Goal: Task Accomplishment & Management: Use online tool/utility

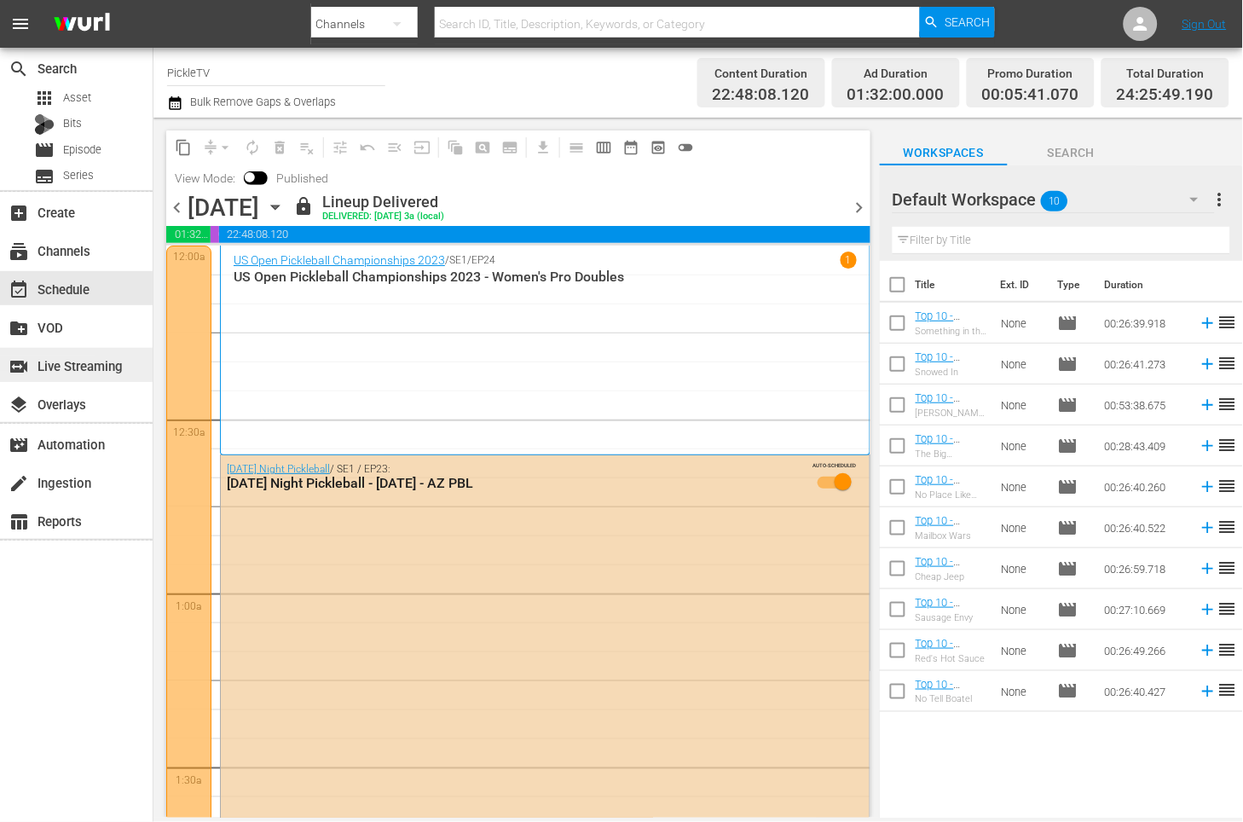
click at [73, 357] on div "switch_video Live Streaming" at bounding box center [47, 362] width 95 height 15
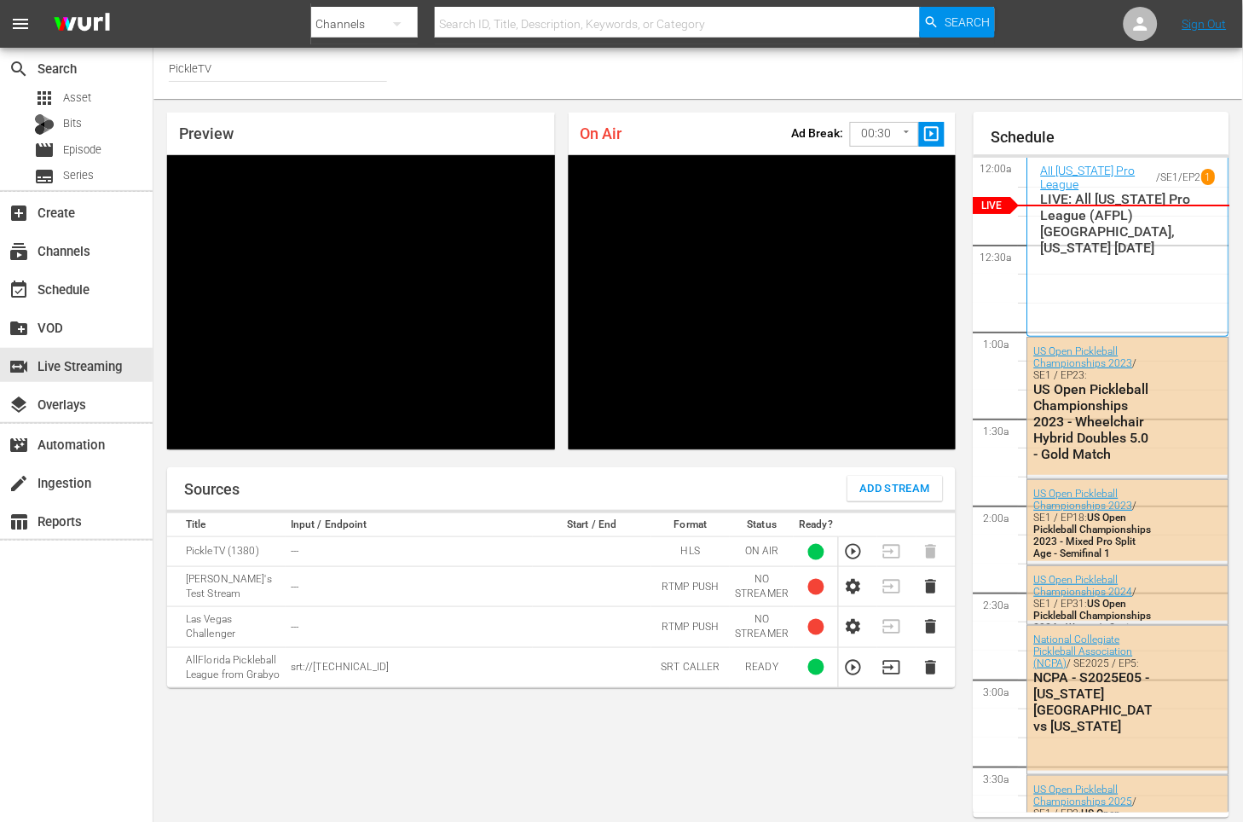
click at [733, 455] on div "On Air Ad Break: 00:30 30 ​ slideshow_sharp Video Player is loading. Pause Unmu…" at bounding box center [762, 281] width 401 height 350
click at [969, 117] on div "Preview Video Player is loading. Play Unmute Current Time 0:00 / Duration -:- L…" at bounding box center [561, 281] width 816 height 364
click at [970, 112] on div "Preview Video Player is loading. Play Unmute Current Time 0:00 / Duration -:- L…" at bounding box center [697, 465] width 1089 height 732
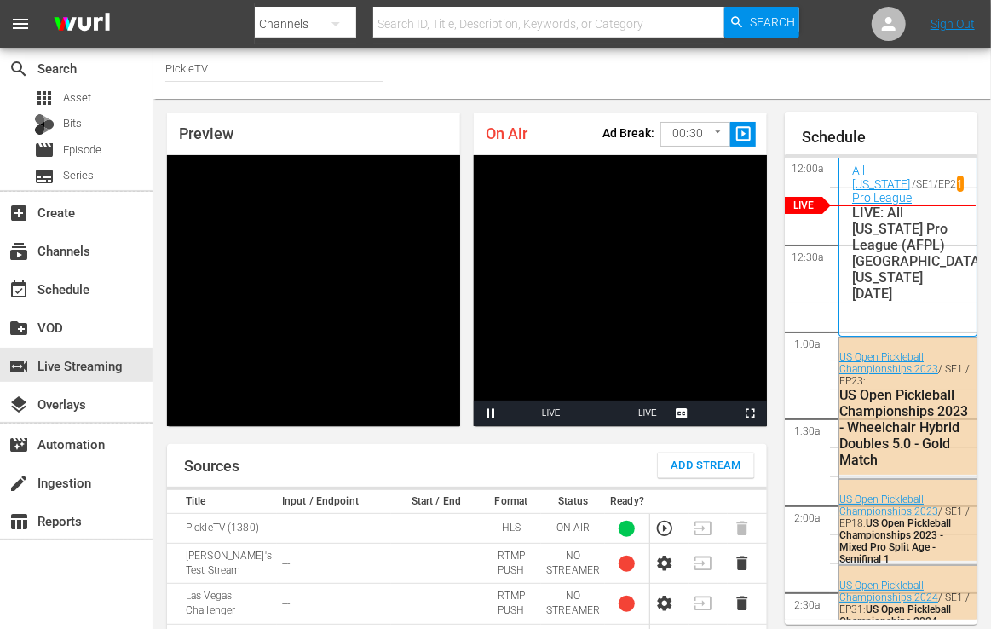
click at [771, 106] on div "On Air Ad Break: 00:30 30 ​ slideshow_sharp Video Player is loading. Pause Unmu…" at bounding box center [620, 269] width 307 height 327
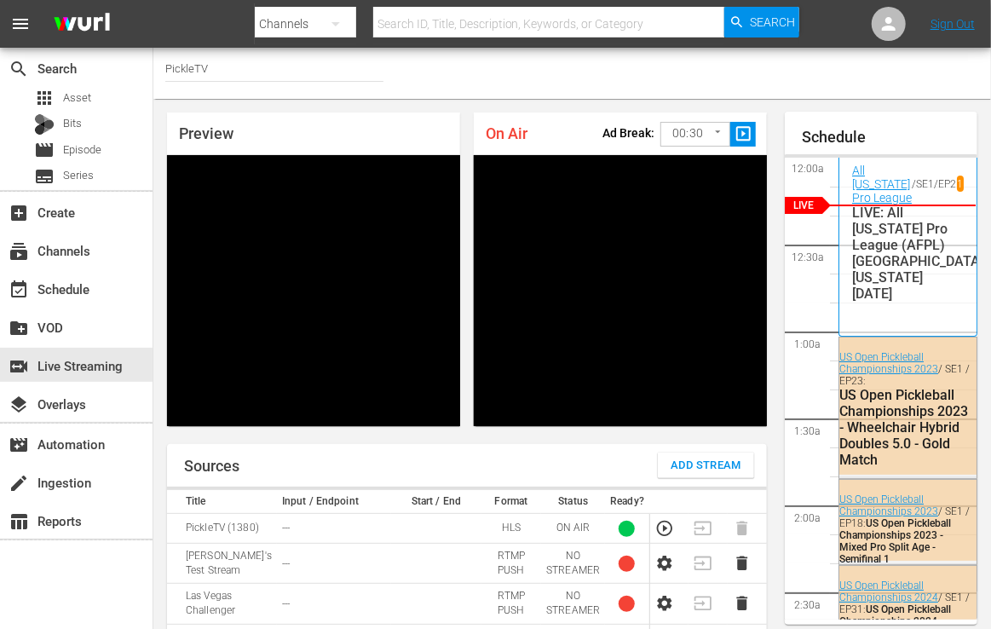
click at [880, 88] on div "Channel Title PickleTV" at bounding box center [572, 73] width 838 height 51
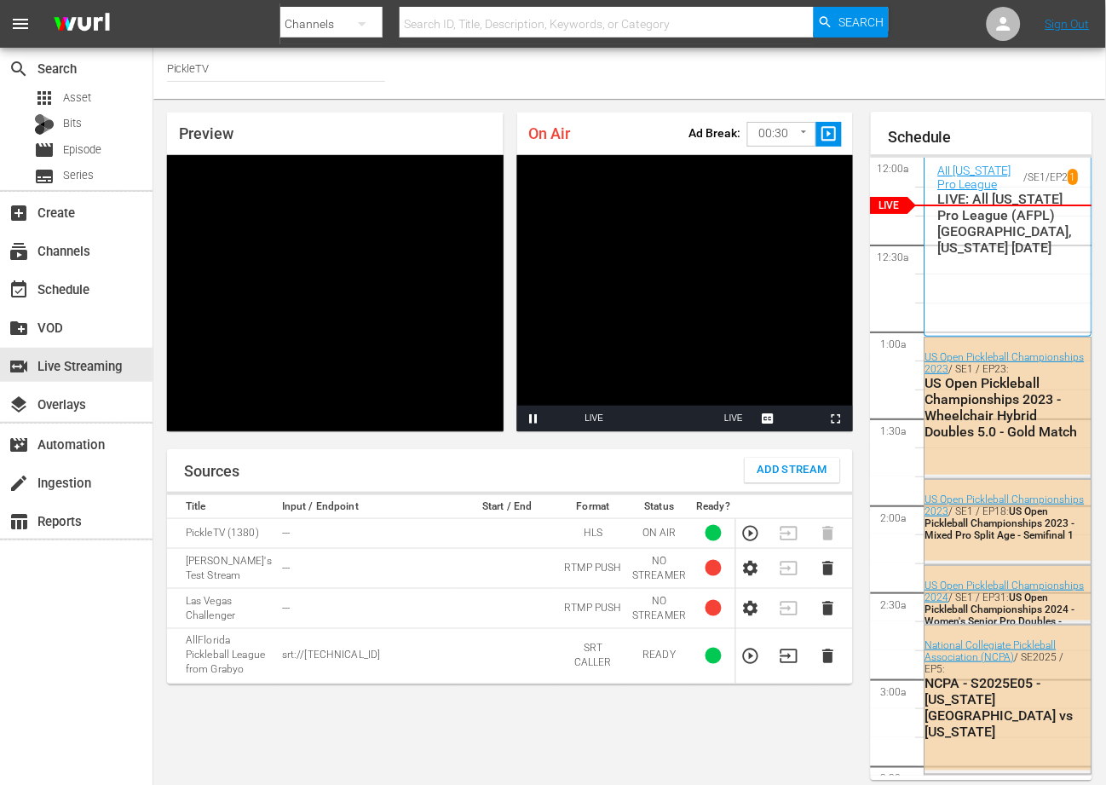
click at [867, 161] on div "Preview Video Player is loading. Play Unmute Current Time 0:00 / Duration -:- L…" at bounding box center [509, 272] width 713 height 346
click at [470, 449] on div "Sources Add Stream" at bounding box center [510, 470] width 686 height 43
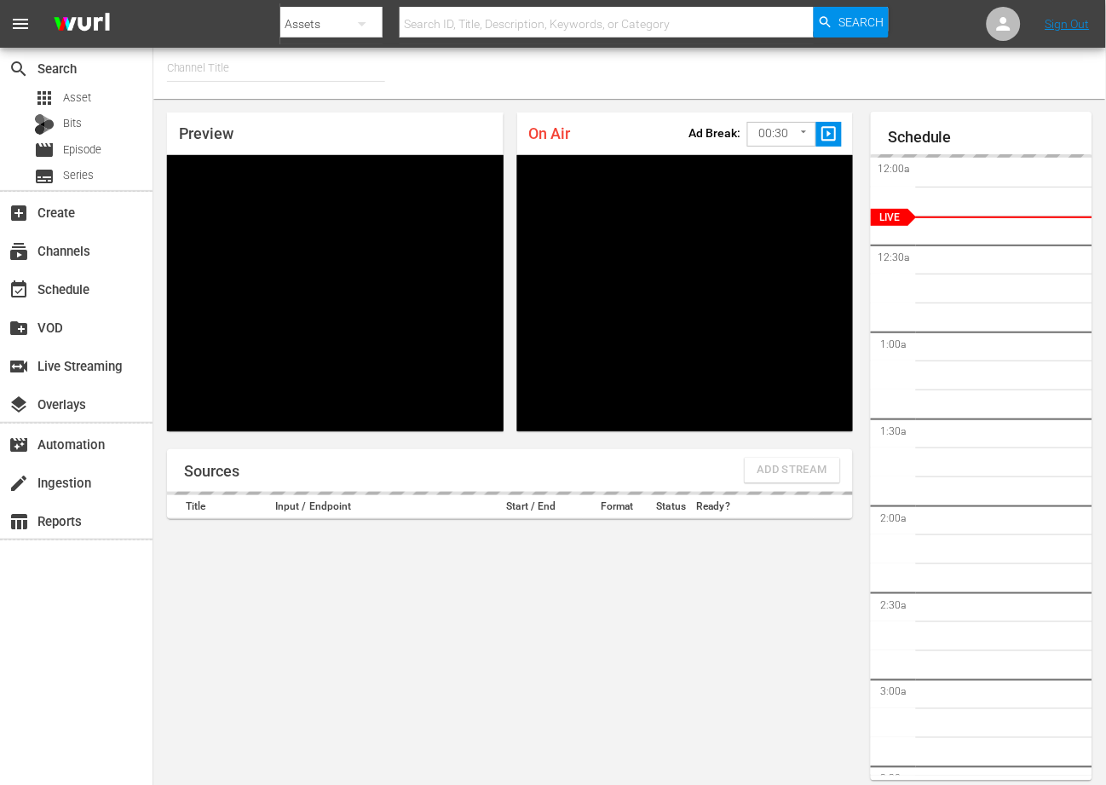
type input "PickleTV (1380)"
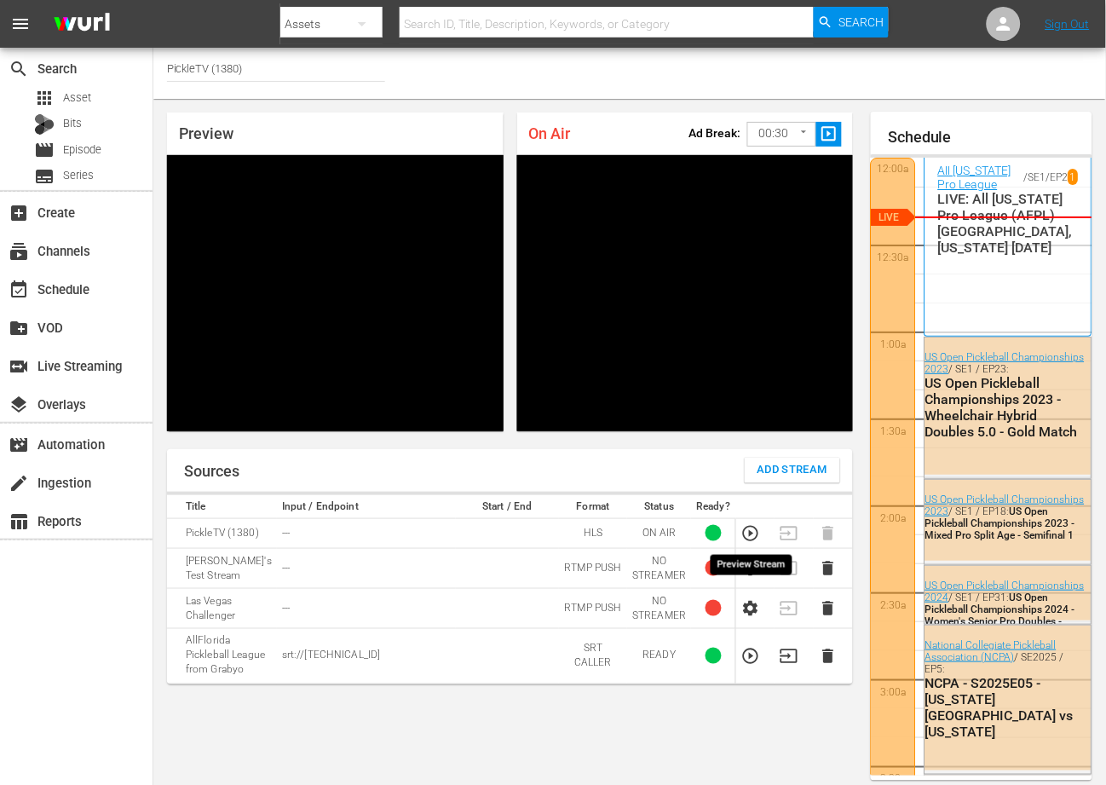
click at [748, 535] on icon "button" at bounding box center [751, 533] width 19 height 19
click at [955, 262] on div "All [US_STATE] Pro League / SE1 / EP2 1 LIVE: All [US_STATE] Pro League (AFPL) …" at bounding box center [1008, 247] width 141 height 166
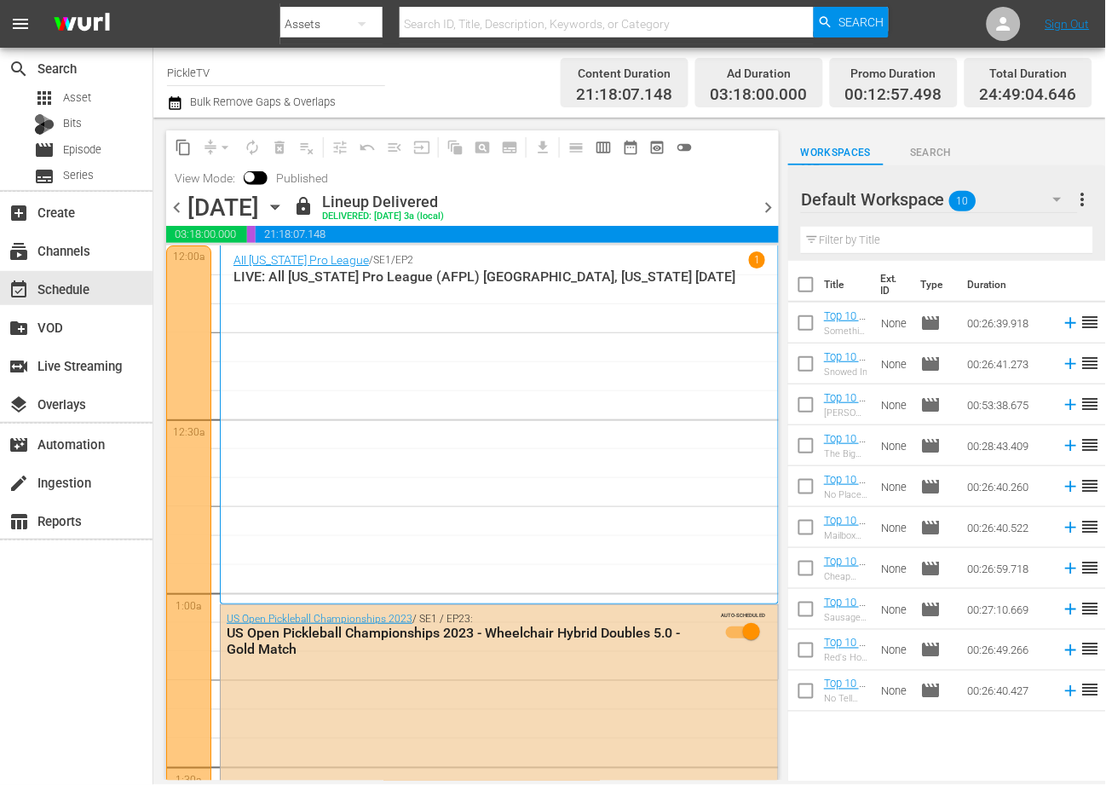
click at [538, 93] on div "Channel Title PickleTV Bulk Remove Gaps & Overlaps" at bounding box center [398, 82] width 463 height 61
click at [84, 357] on div "switch_video Live Streaming" at bounding box center [47, 362] width 95 height 15
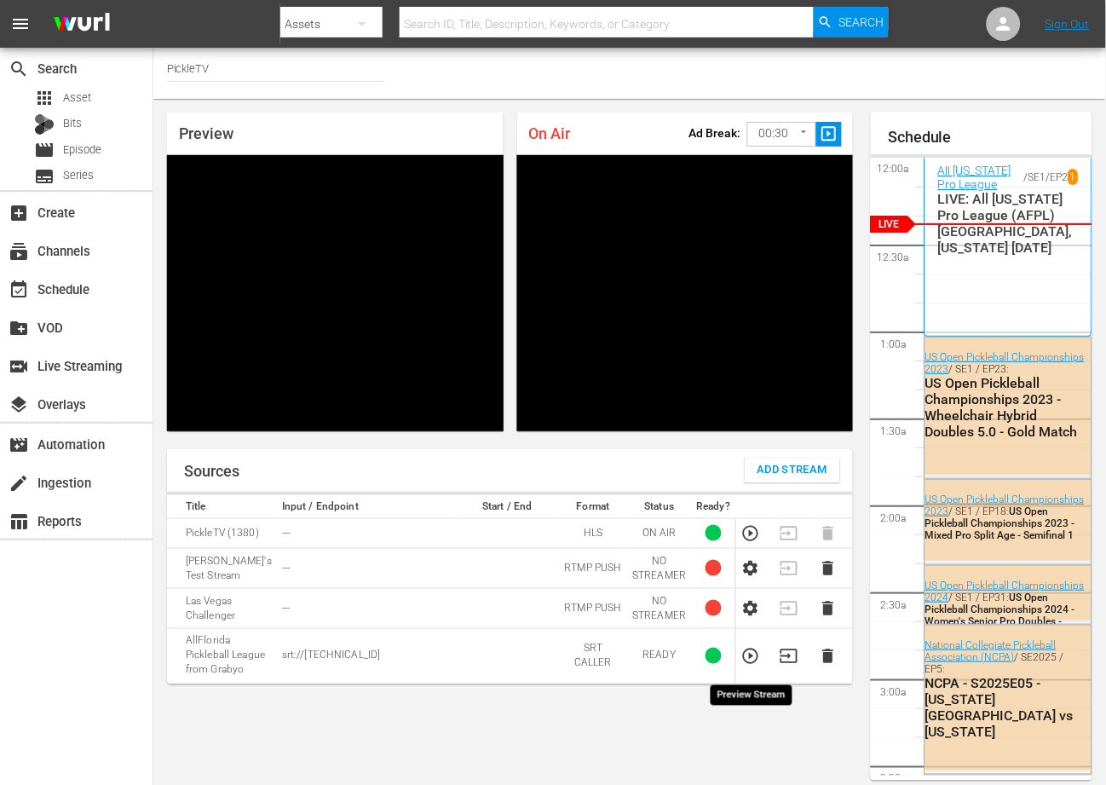
click at [747, 666] on icon "button" at bounding box center [751, 656] width 19 height 19
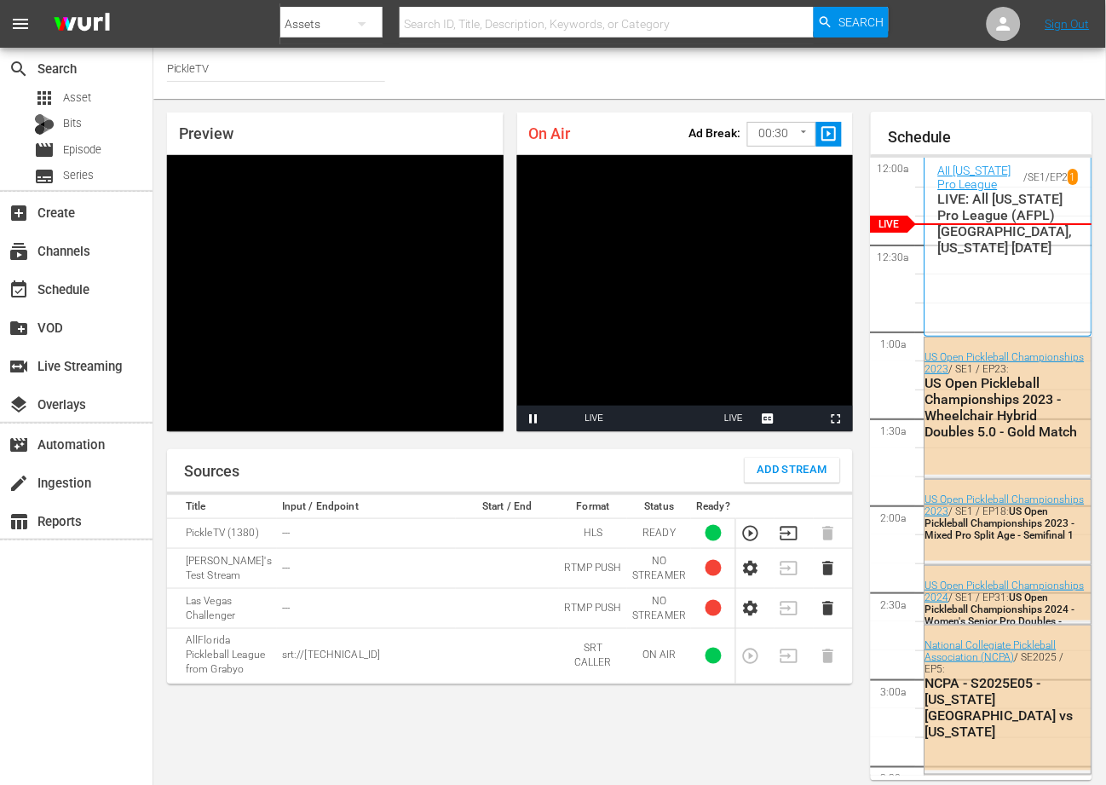
click at [727, 441] on div "Preview Video Player is loading. Pause Unmute Current Time 1:08 / Duration -:-:…" at bounding box center [509, 272] width 713 height 346
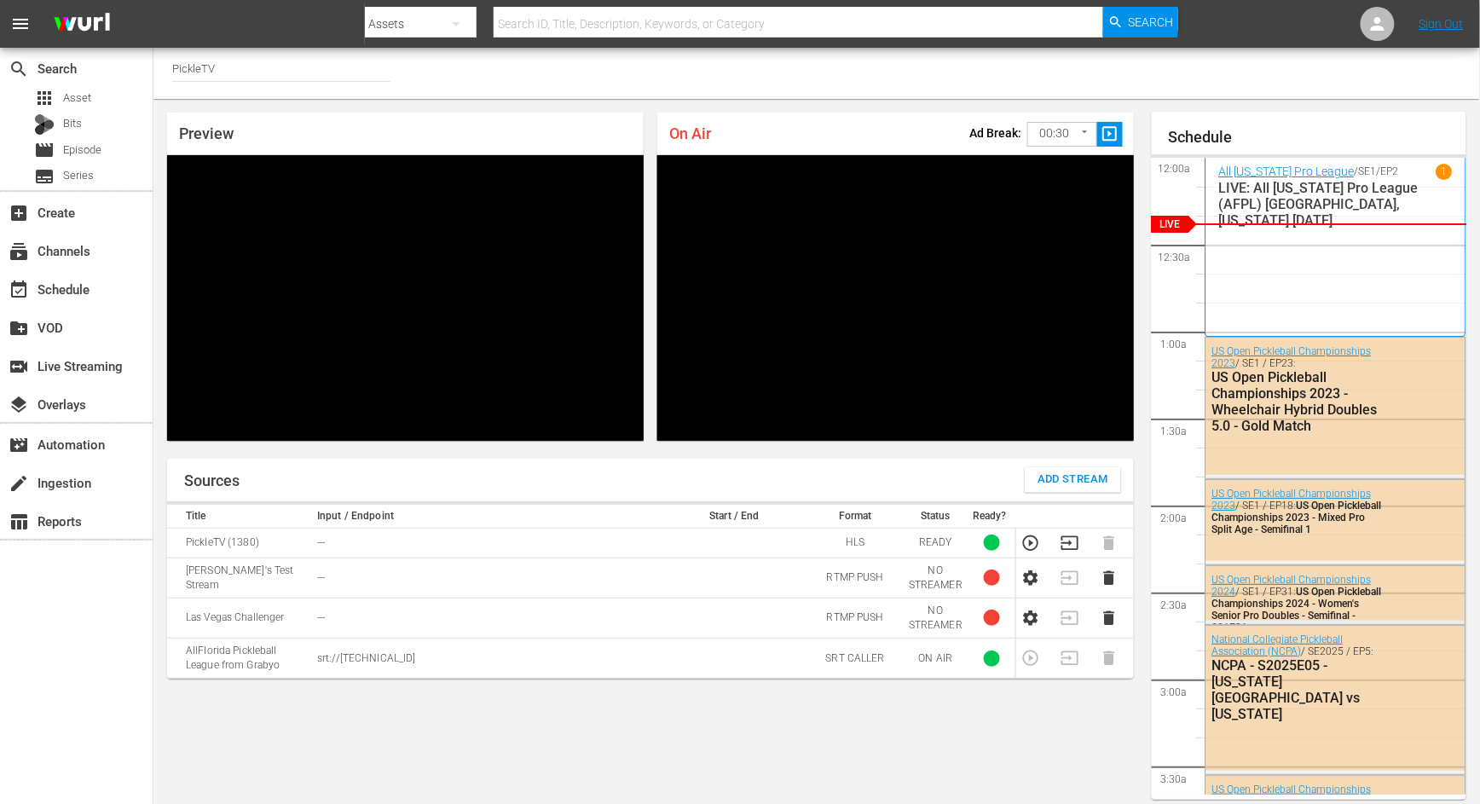
click at [1105, 103] on div "Preview Video Player is loading. Pause Unmute Current Time 1:24 / Duration -:-:…" at bounding box center [816, 456] width 1326 height 714
click at [985, 452] on div "Preview Video Player is loading. Pause Unmute Current Time 1:33 / Duration -:-:…" at bounding box center [650, 276] width 994 height 355
click at [1072, 544] on icon "button" at bounding box center [1069, 543] width 19 height 19
click at [979, 451] on div "Preview Video Player is loading. Pause Unmute Current Time 1:52 / Duration -:-:…" at bounding box center [650, 276] width 994 height 355
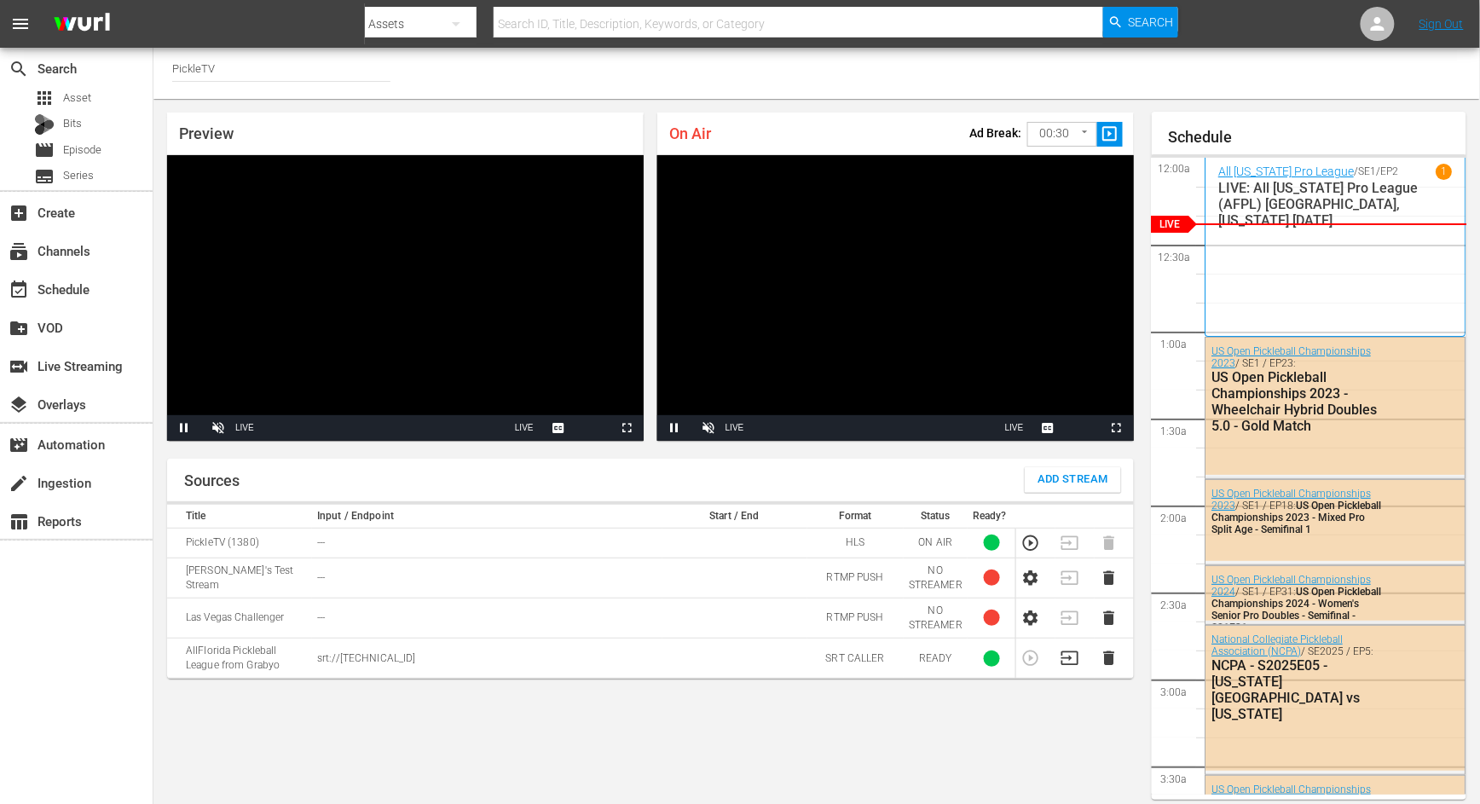
click at [925, 101] on div "Preview Video Player is loading. Pause Unmute Current Time 2:13 / Duration -:-:…" at bounding box center [650, 276] width 994 height 355
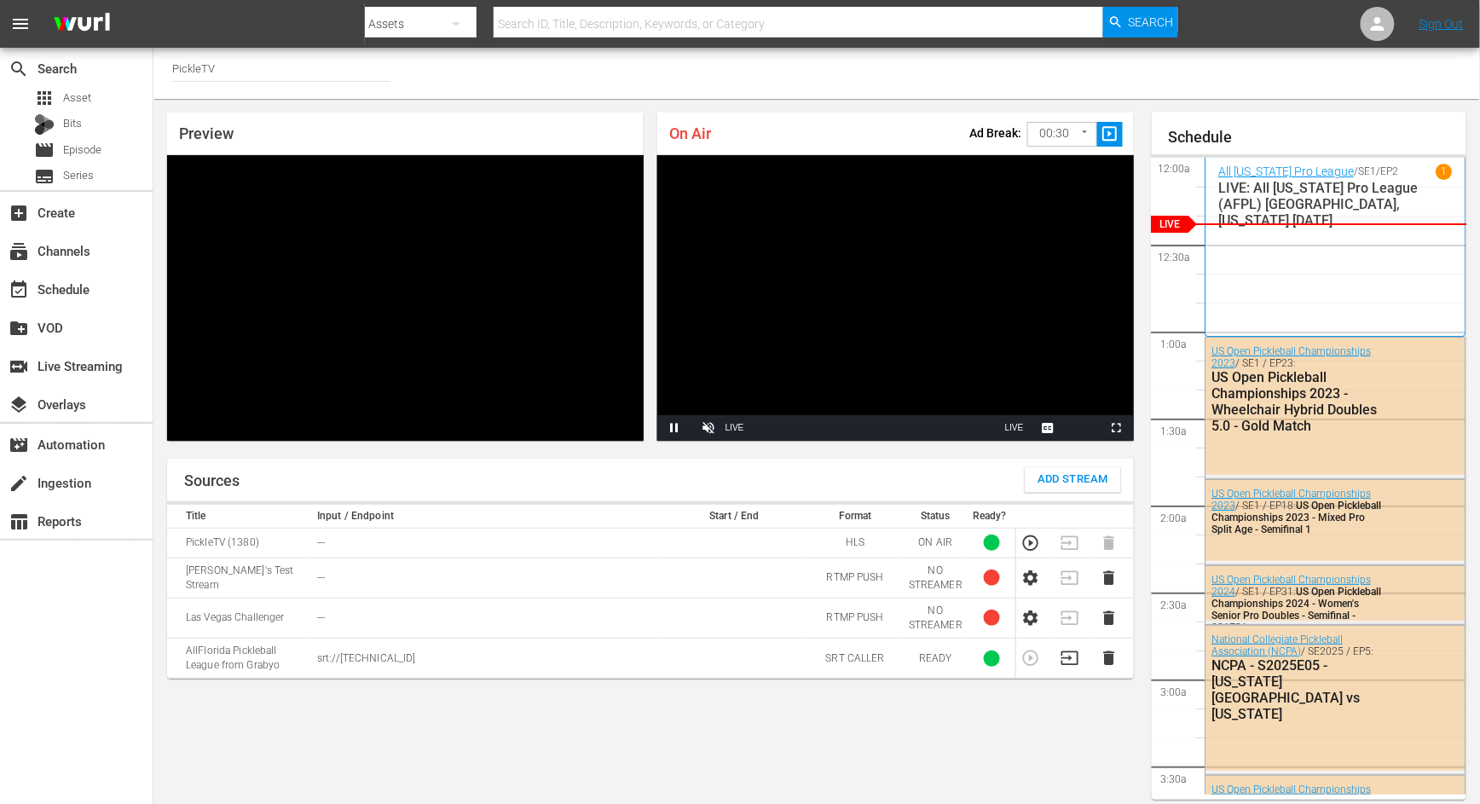
click at [956, 106] on div "On Air Ad Break: 00:30 30 ​ slideshow_sharp Video Player is loading. Pause Unmu…" at bounding box center [895, 277] width 490 height 342
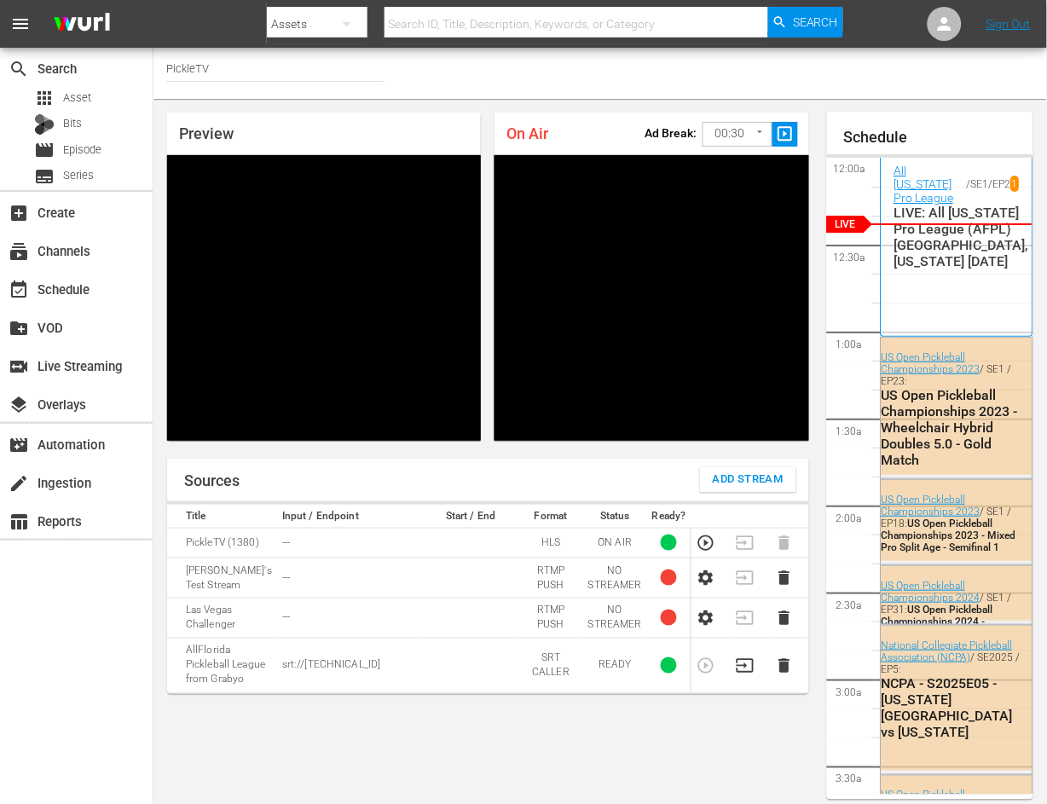
click at [938, 247] on p "LIVE: All [US_STATE] Pro League (AFPL) [GEOGRAPHIC_DATA], [US_STATE] [DATE]" at bounding box center [956, 237] width 125 height 65
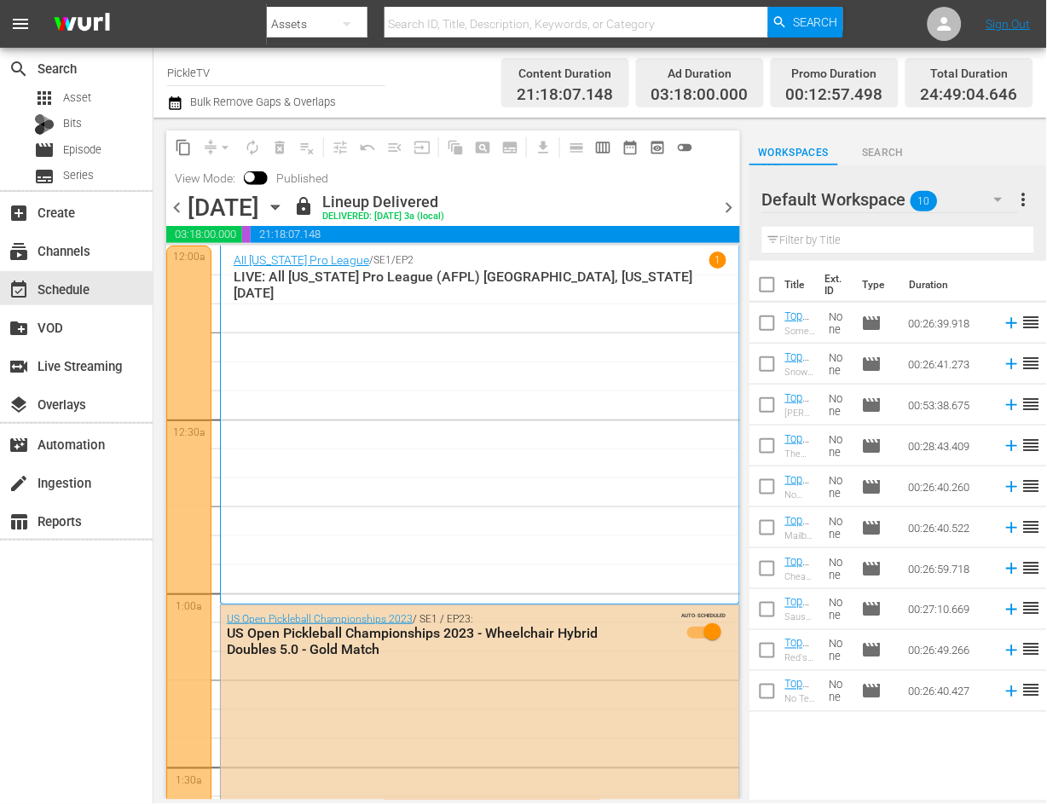
click at [430, 389] on div "All [US_STATE] Pro League / SE1 / EP2 1 LIVE: All [US_STATE] Pro League (AFPL) …" at bounding box center [480, 424] width 493 height 346
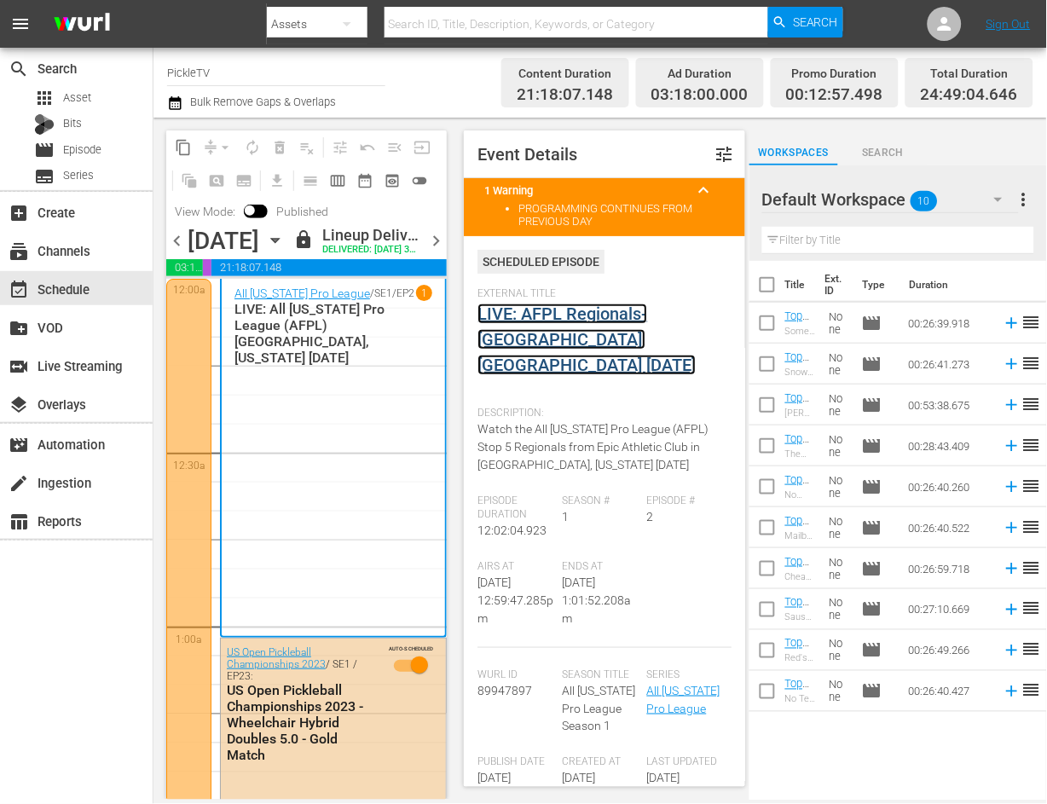
click at [588, 314] on link "LIVE: AFPL Regionals-[GEOGRAPHIC_DATA], [GEOGRAPHIC_DATA] [DATE]" at bounding box center [586, 339] width 218 height 72
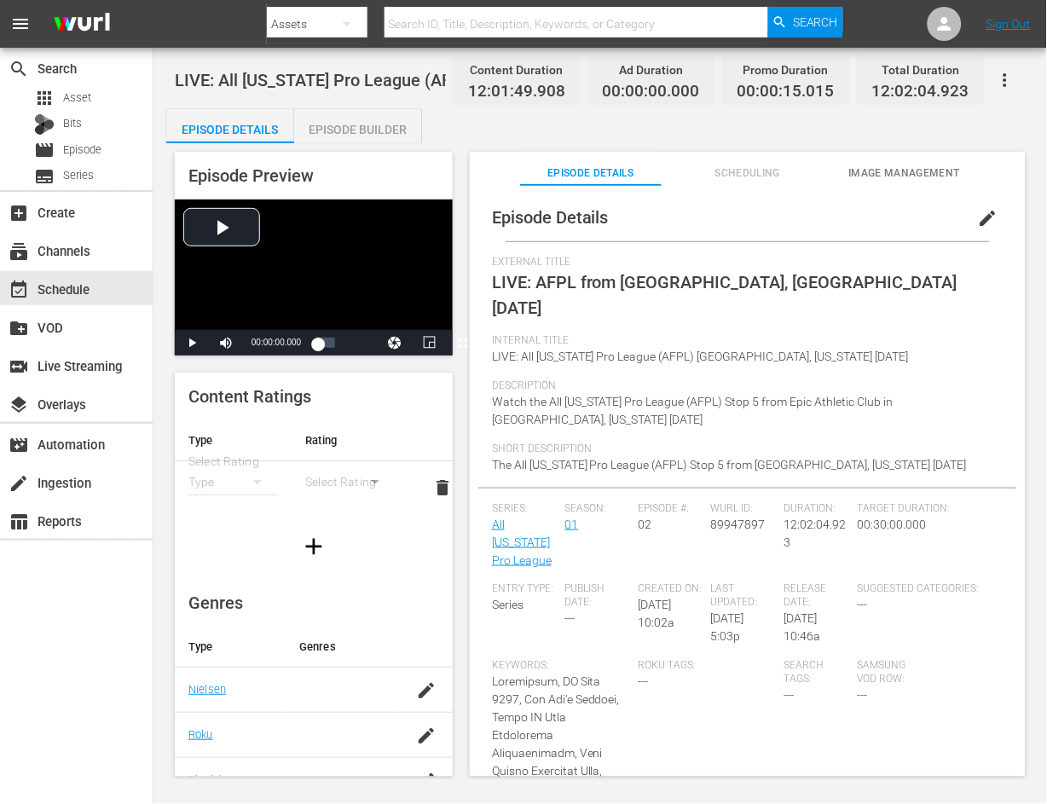
click at [356, 123] on div "Episode Builder" at bounding box center [358, 129] width 128 height 41
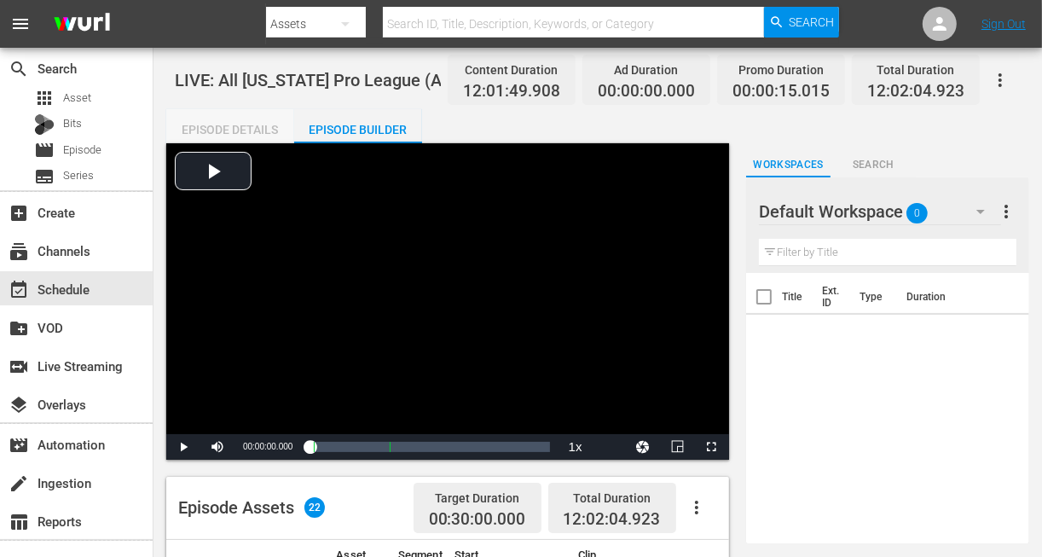
click at [251, 127] on div "Episode Details" at bounding box center [230, 129] width 128 height 41
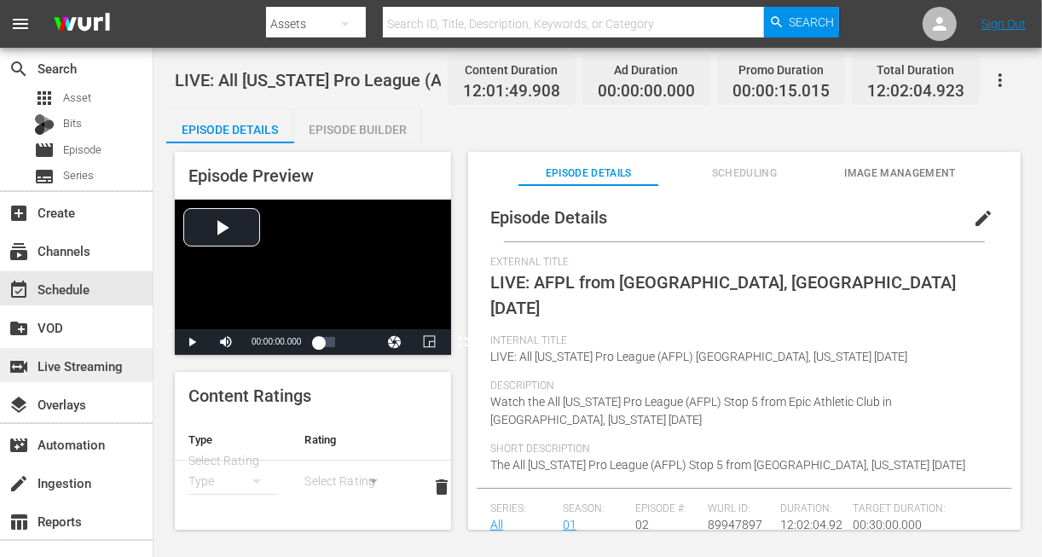
click at [78, 366] on div "switch_video Live Streaming" at bounding box center [47, 362] width 95 height 15
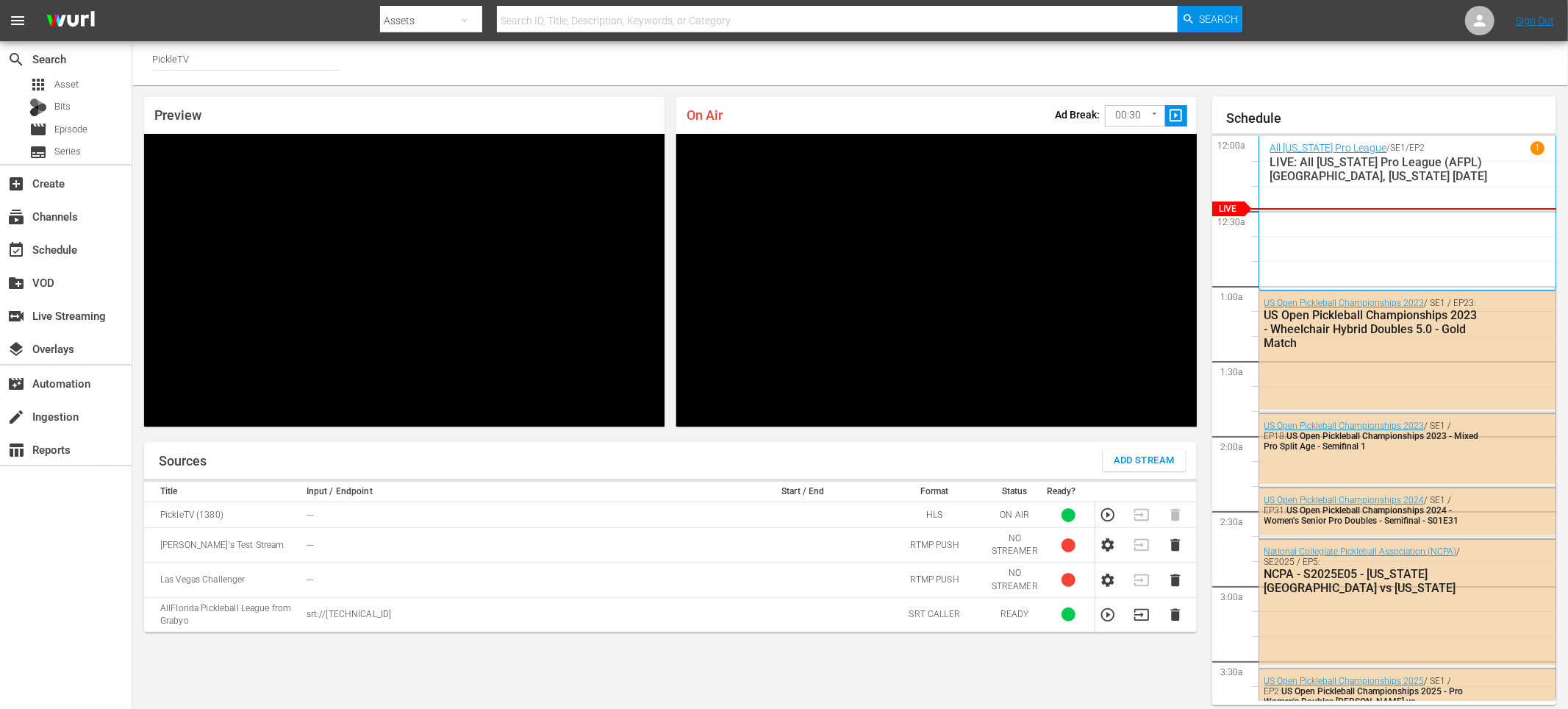
click at [952, 48] on div "Channel Title PickleTV" at bounding box center [850, 63] width 1436 height 44
click at [953, 90] on div "Preview Video Player is loading. Play Unmute Current Time 0:00 / Duration -:- L…" at bounding box center [670, 261] width 1076 height 353
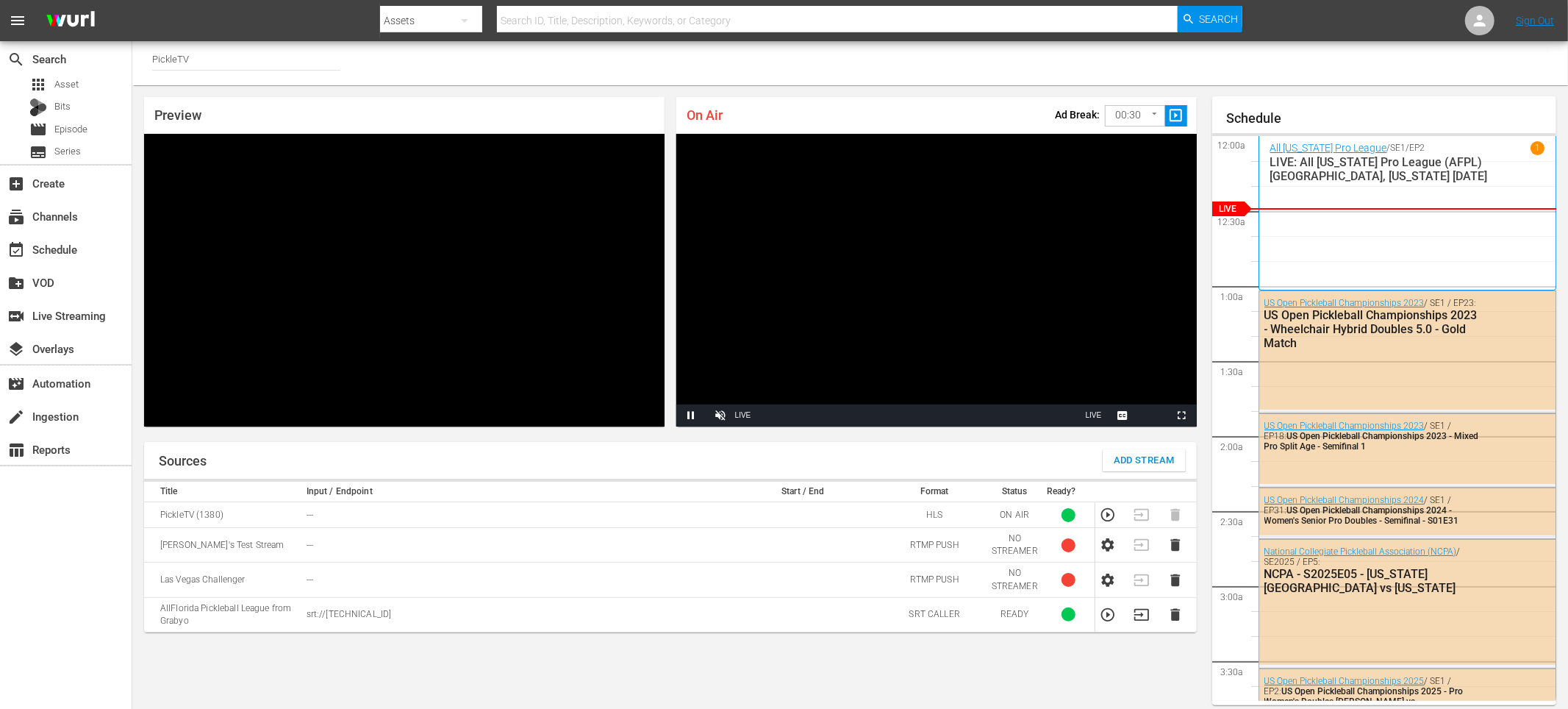
scroll to position [85, 0]
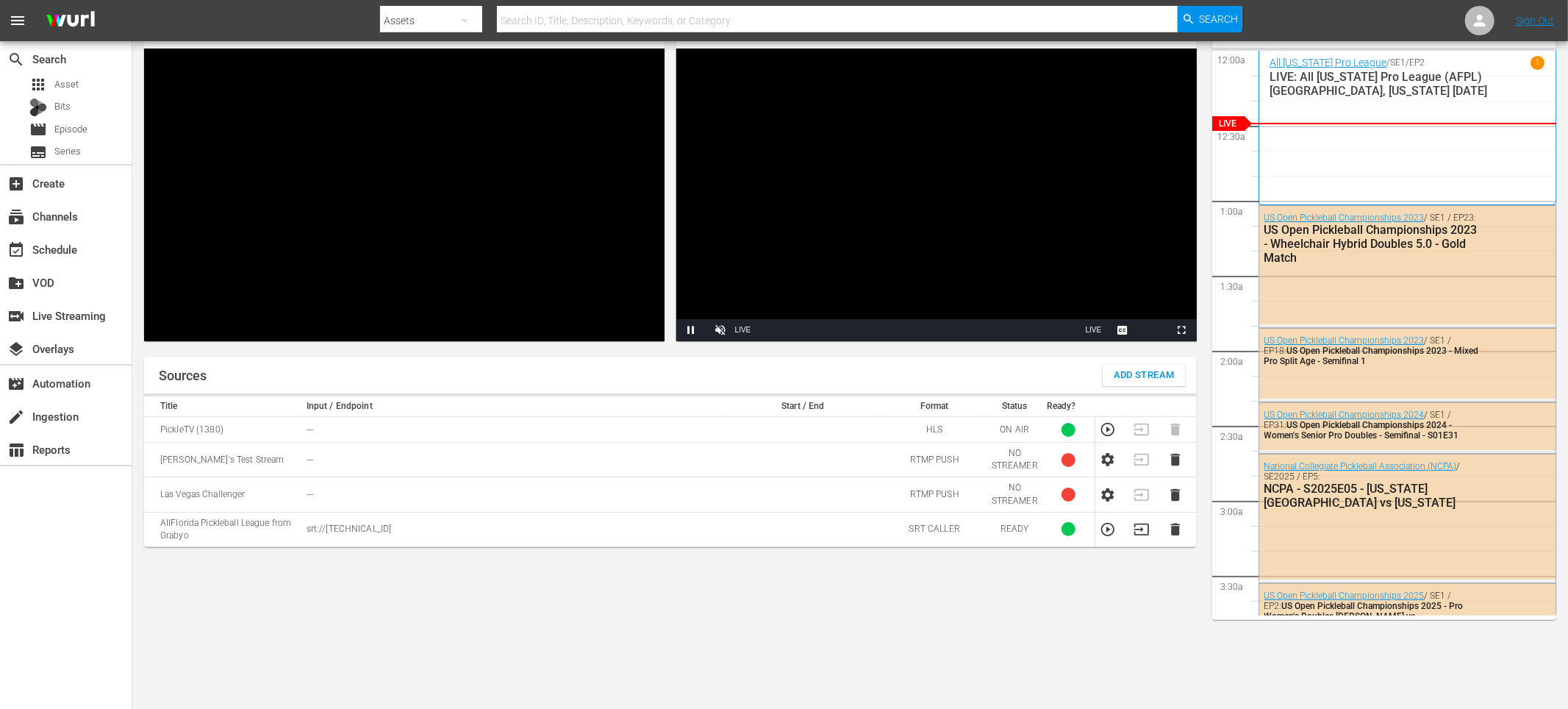
click at [953, 256] on div "Preview Video Player is loading. Play Unmute Current Time 0:00 / Duration -:- L…" at bounding box center [670, 176] width 1076 height 353
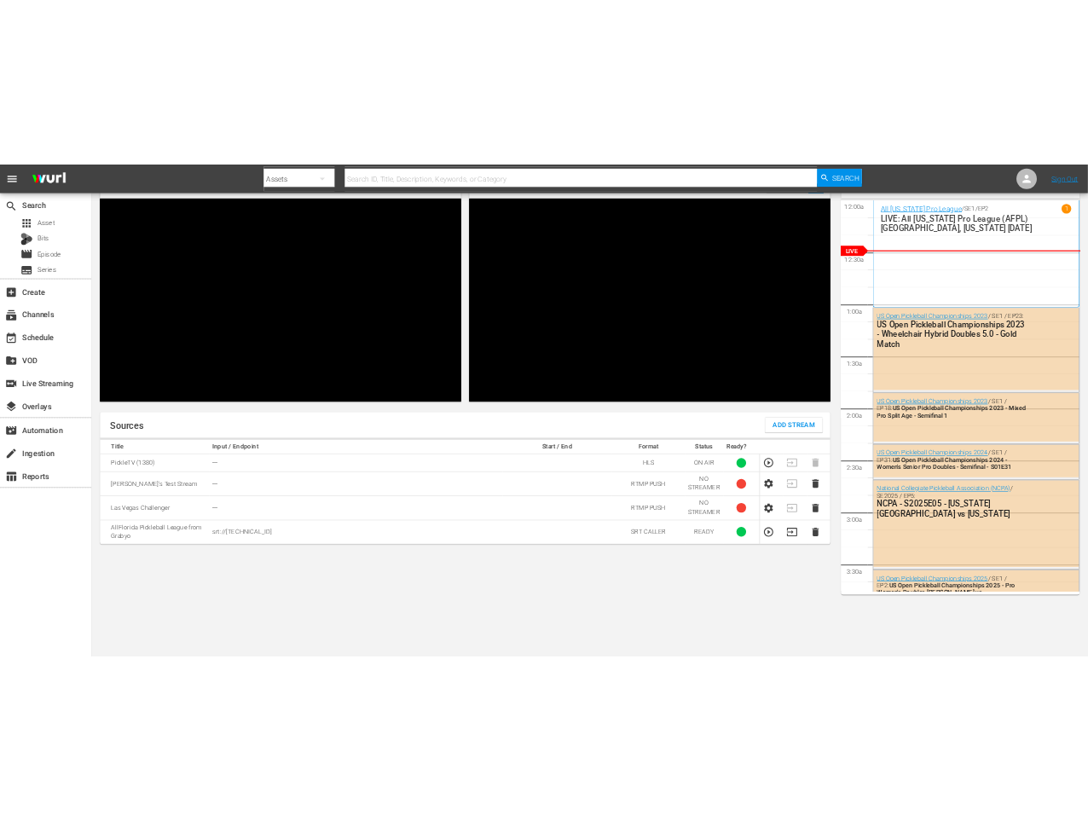
scroll to position [0, 0]
